Goal: Find specific page/section: Find specific page/section

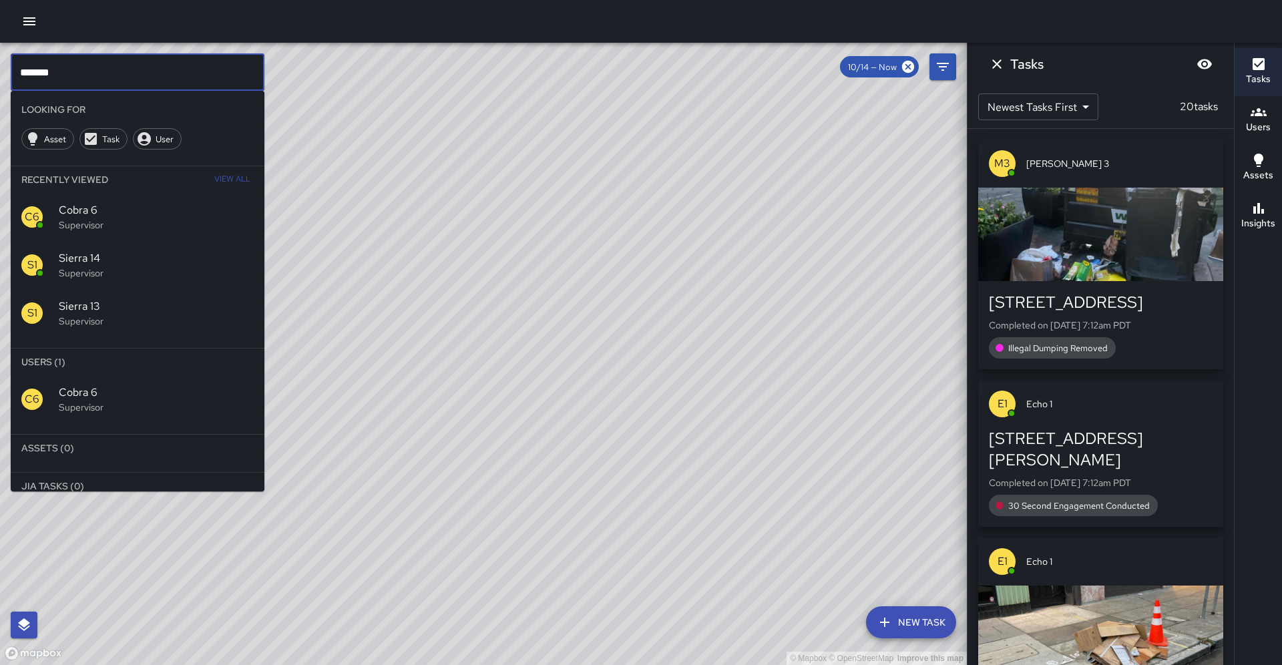
click at [59, 71] on input "*******" at bounding box center [138, 71] width 254 height 37
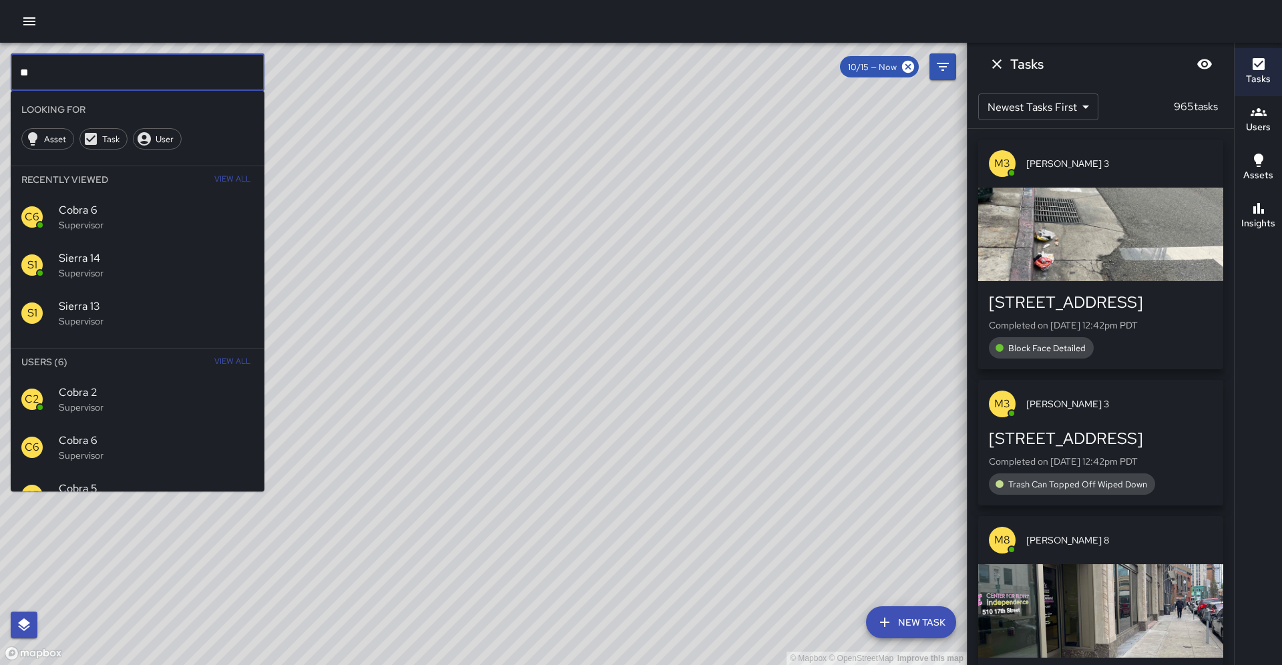
type input "*"
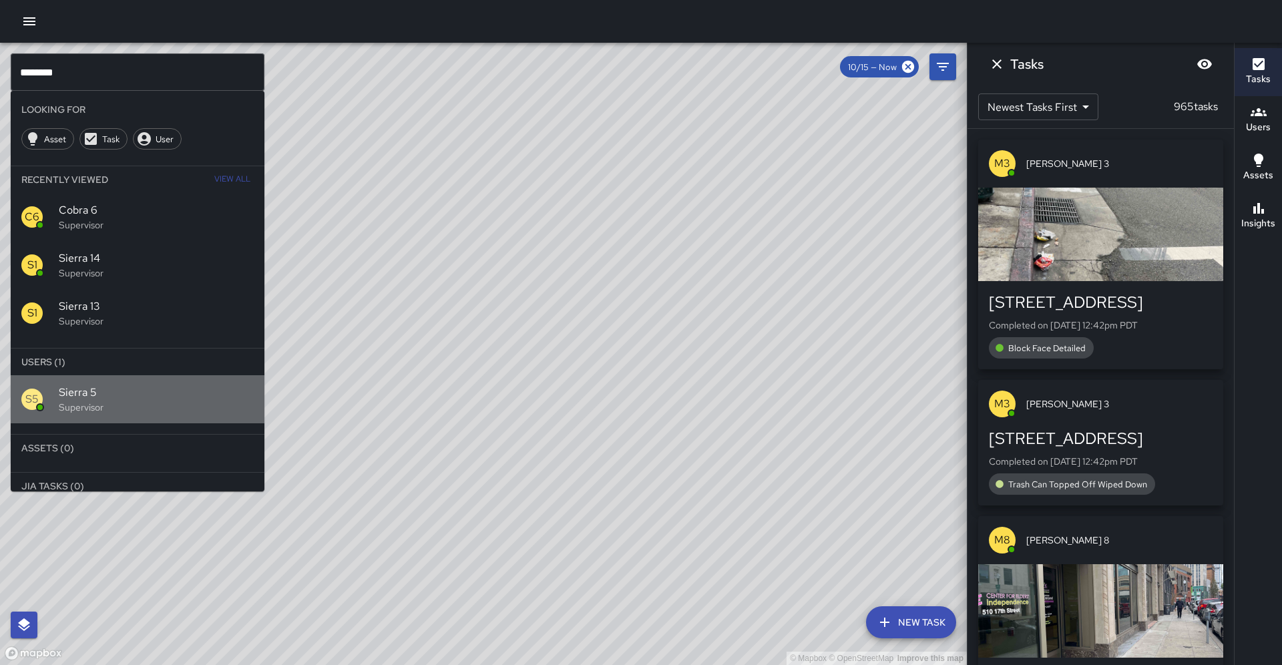
click at [39, 389] on div "S5" at bounding box center [31, 399] width 21 height 21
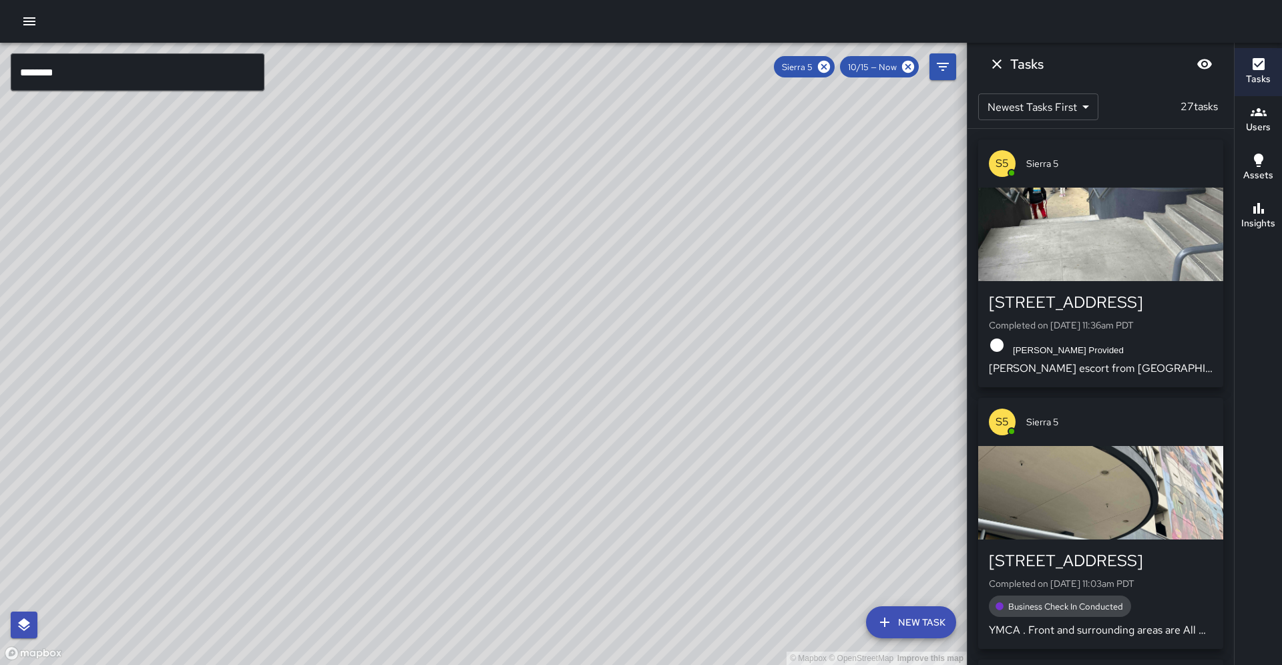
drag, startPoint x: 569, startPoint y: 292, endPoint x: 468, endPoint y: 469, distance: 204.2
click at [468, 469] on div "© Mapbox © OpenStreetMap Improve this map" at bounding box center [483, 354] width 967 height 622
drag, startPoint x: 505, startPoint y: 367, endPoint x: 493, endPoint y: 349, distance: 22.2
click at [493, 349] on div "© Mapbox © OpenStreetMap Improve this map" at bounding box center [483, 354] width 967 height 622
drag, startPoint x: 385, startPoint y: 442, endPoint x: 318, endPoint y: 496, distance: 86.4
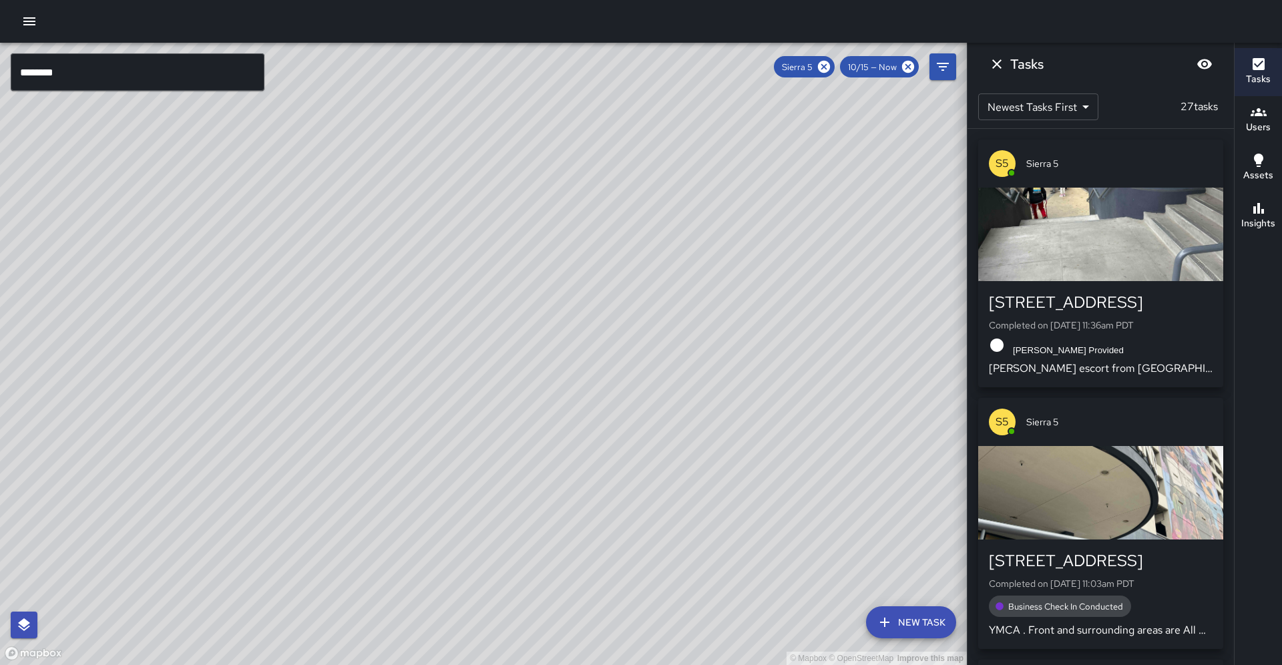
click at [320, 498] on div "© Mapbox © OpenStreetMap Improve this map" at bounding box center [483, 354] width 967 height 622
drag, startPoint x: 194, startPoint y: 471, endPoint x: 272, endPoint y: 425, distance: 90.3
click at [272, 424] on div "© Mapbox © OpenStreetMap Improve this map" at bounding box center [483, 354] width 967 height 622
drag, startPoint x: 367, startPoint y: 483, endPoint x: 366, endPoint y: 527, distance: 44.1
click at [366, 527] on div "© Mapbox © OpenStreetMap Improve this map" at bounding box center [483, 354] width 967 height 622
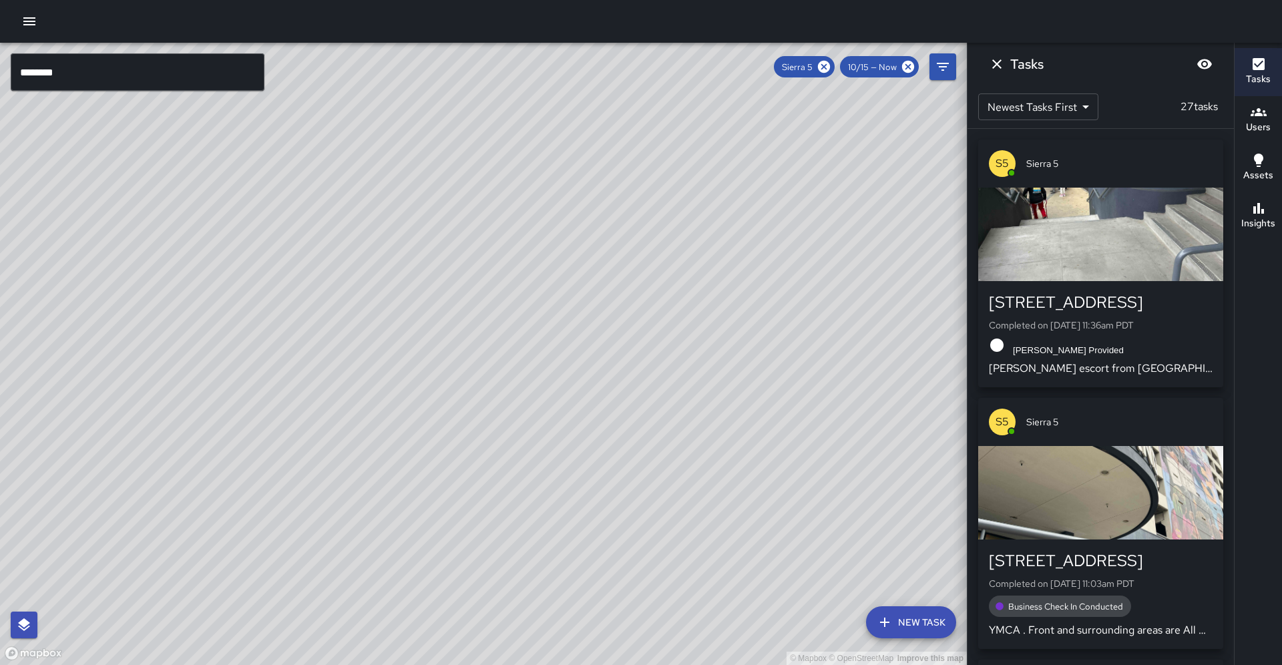
click at [393, 493] on div "© Mapbox © OpenStreetMap Improve this map" at bounding box center [483, 354] width 967 height 622
drag, startPoint x: 427, startPoint y: 515, endPoint x: 385, endPoint y: 571, distance: 70.6
click at [385, 571] on div "© Mapbox © OpenStreetMap Improve this map" at bounding box center [483, 354] width 967 height 622
drag, startPoint x: 369, startPoint y: 505, endPoint x: 322, endPoint y: 552, distance: 67.0
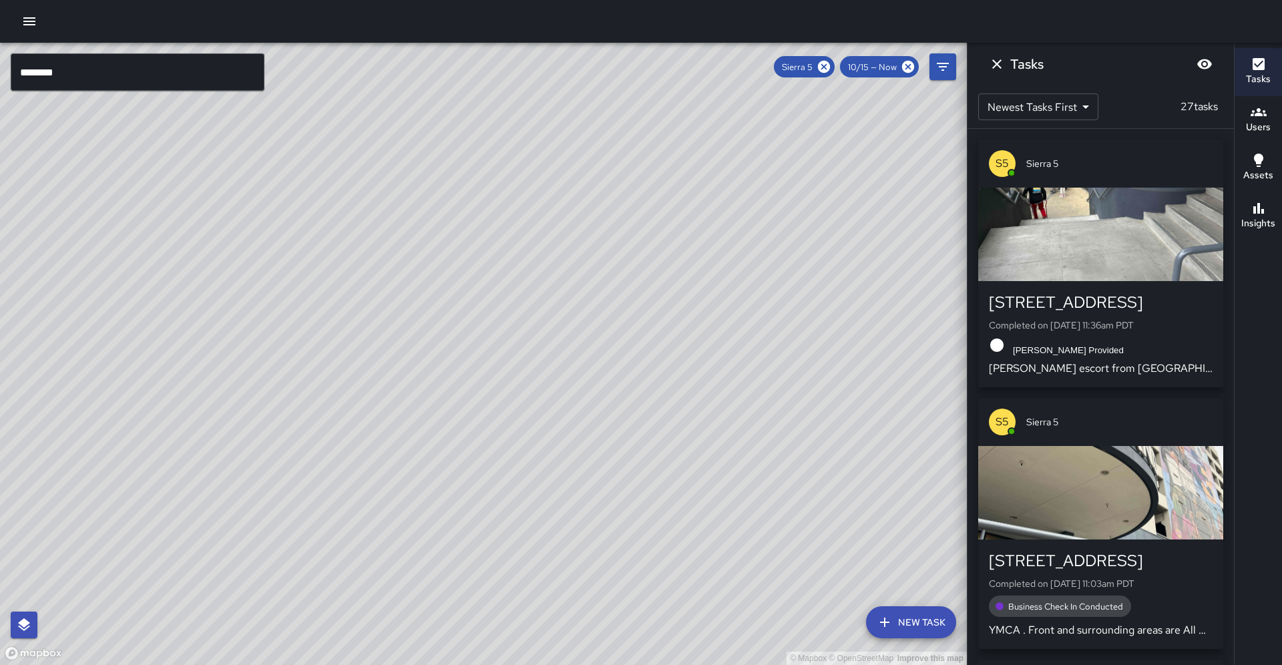
click at [322, 555] on div "© Mapbox © OpenStreetMap Improve this map" at bounding box center [483, 354] width 967 height 622
click at [65, 85] on input "********" at bounding box center [138, 71] width 254 height 37
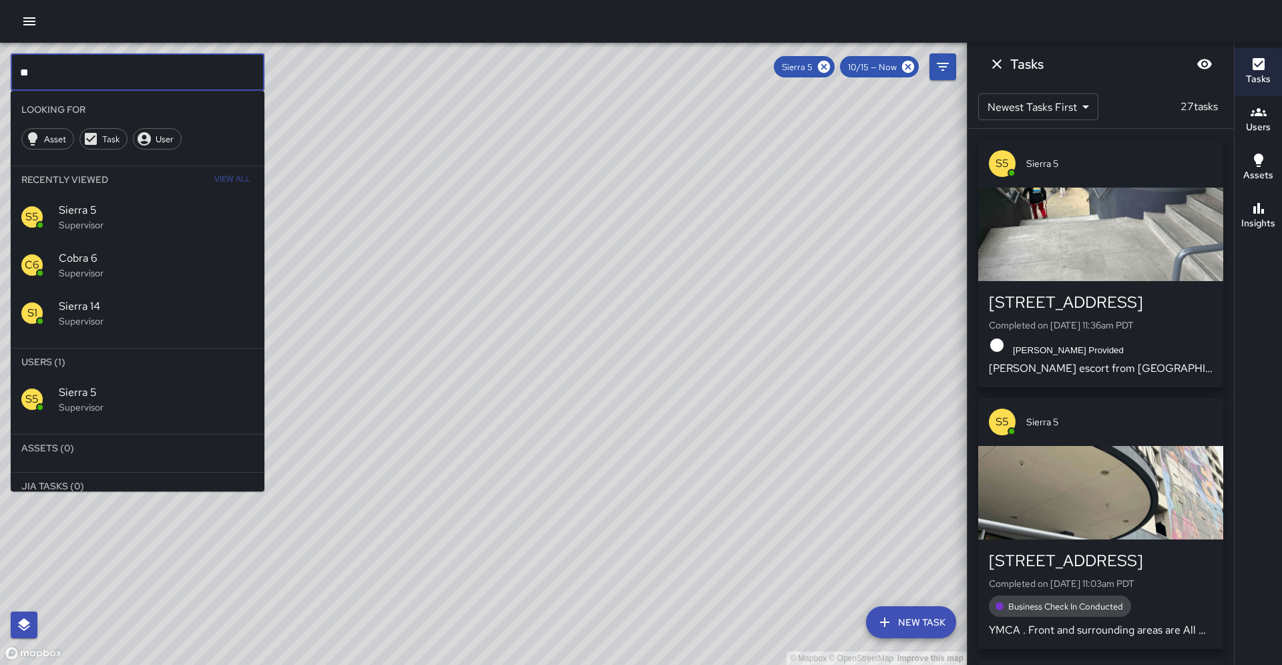
type input "*"
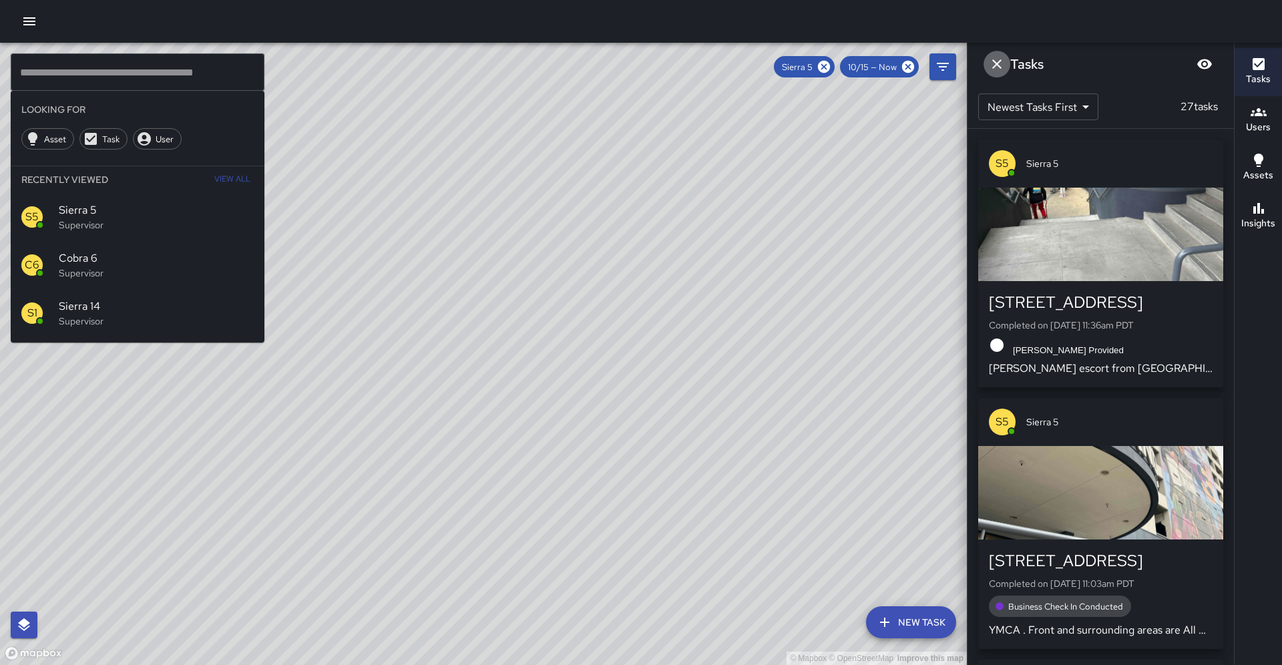
click at [1002, 71] on icon "Dismiss" at bounding box center [997, 64] width 16 height 16
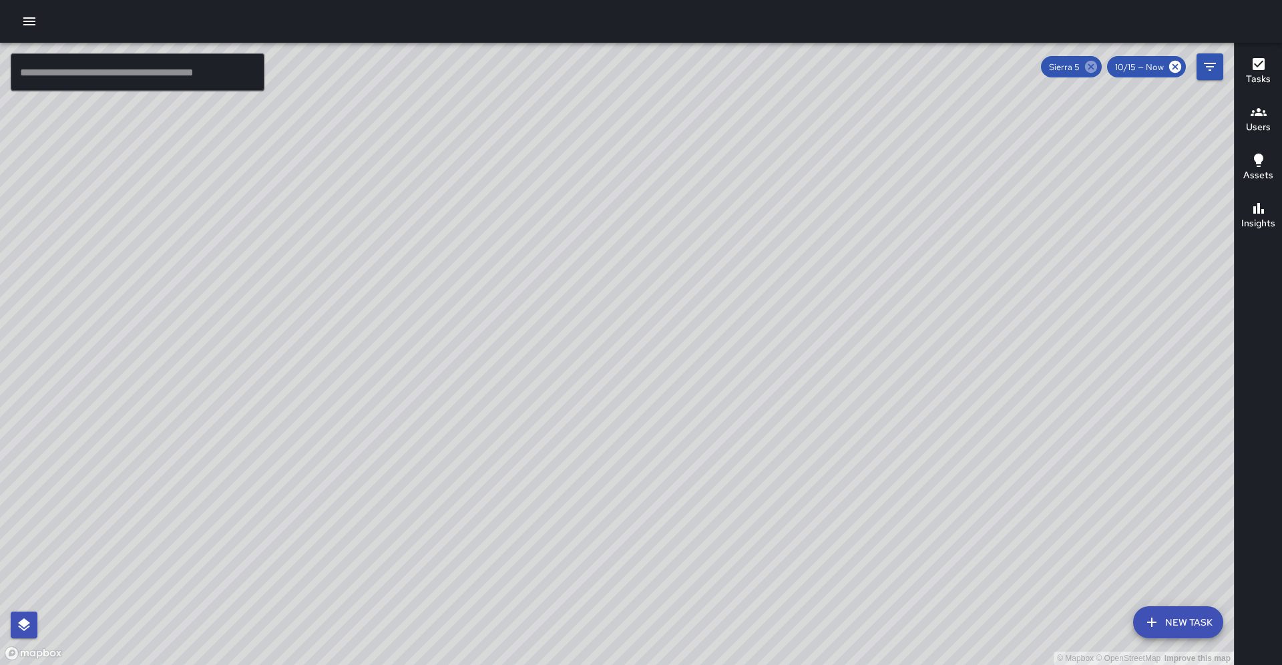
click at [1097, 67] on icon at bounding box center [1091, 67] width 12 height 12
